Goal: Check status: Check status

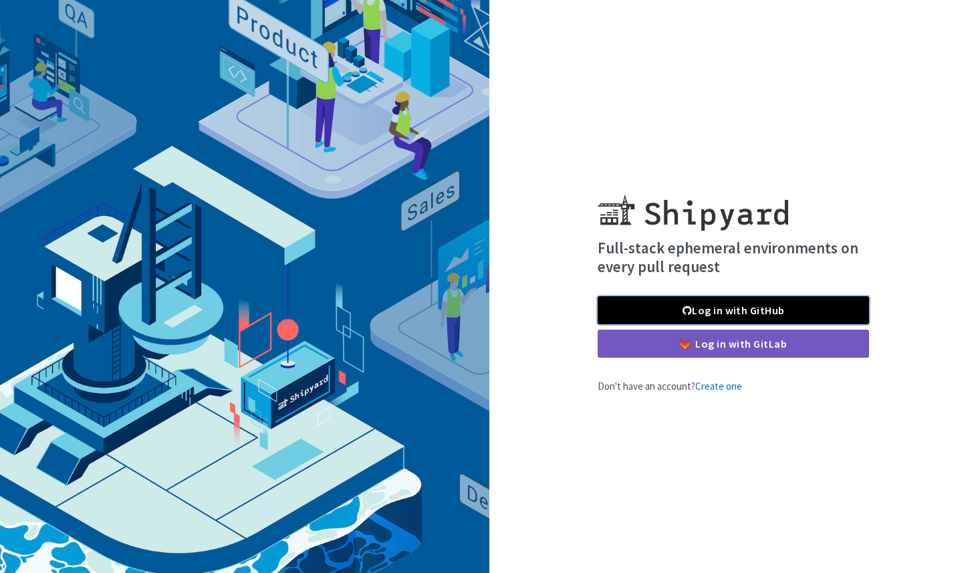
click at [681, 310] on link "Log in with GitHub" at bounding box center [732, 310] width 271 height 28
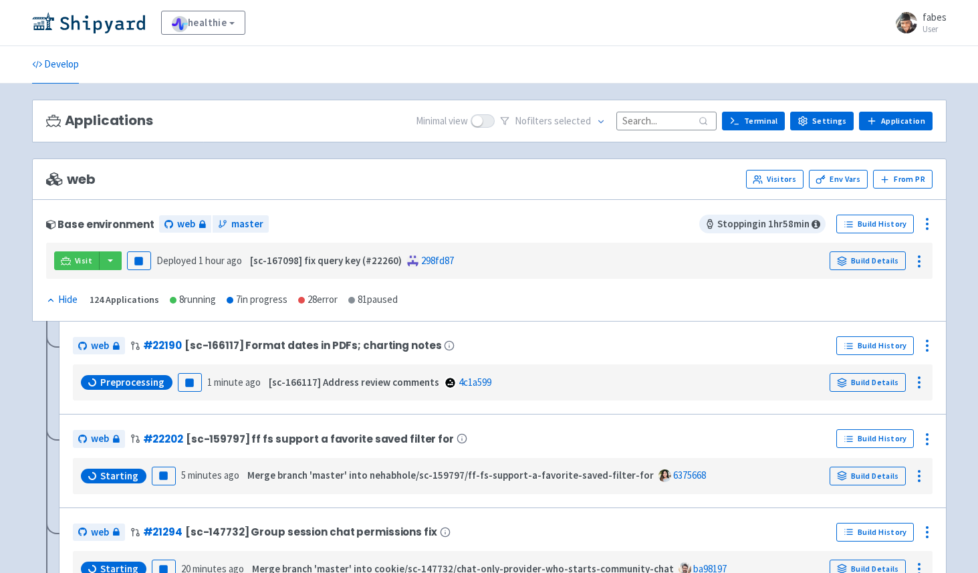
click at [693, 121] on input at bounding box center [666, 121] width 100 height 18
paste input "22132"
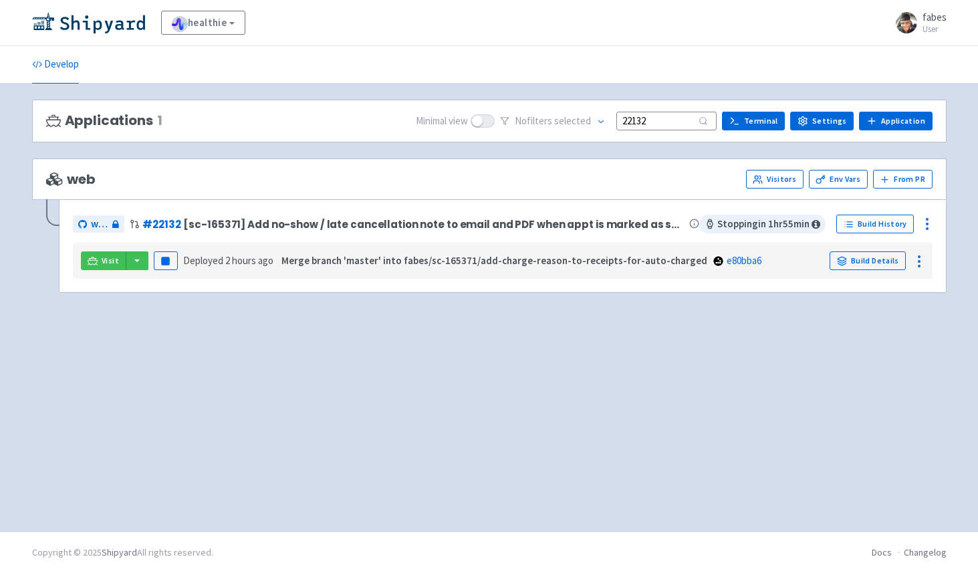
type input "22132"
click at [861, 258] on link "Build Details" at bounding box center [867, 260] width 76 height 19
